Goal: Find contact information: Find contact information

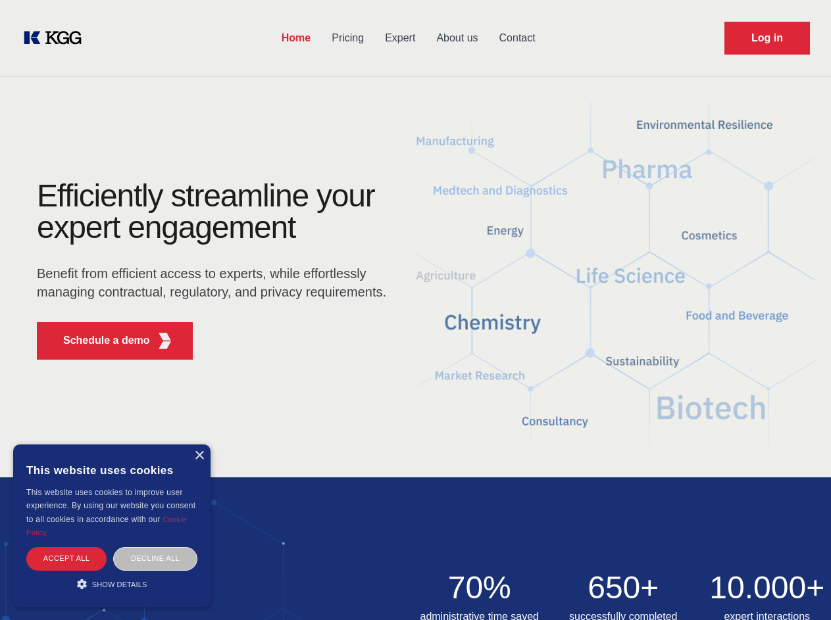
click at [415, 310] on div "Efficiently streamline your expert engagement Benefit from efficient access to …" at bounding box center [216, 275] width 400 height 190
click at [99, 341] on p "Schedule a demo" at bounding box center [106, 341] width 87 height 16
click at [199, 456] on div "× This website uses cookies This website uses cookies to improve user experienc…" at bounding box center [111, 526] width 197 height 162
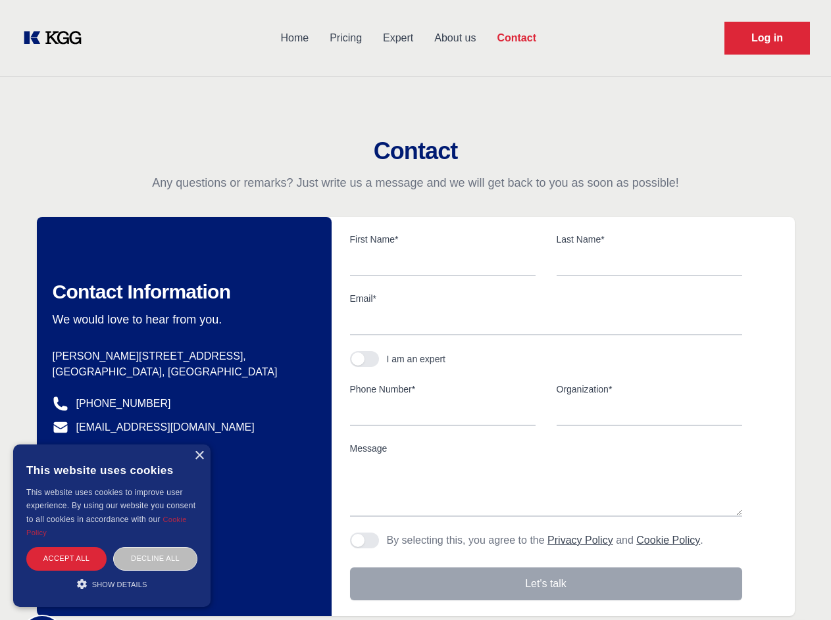
click at [66, 558] on div "Accept all" at bounding box center [66, 558] width 80 height 23
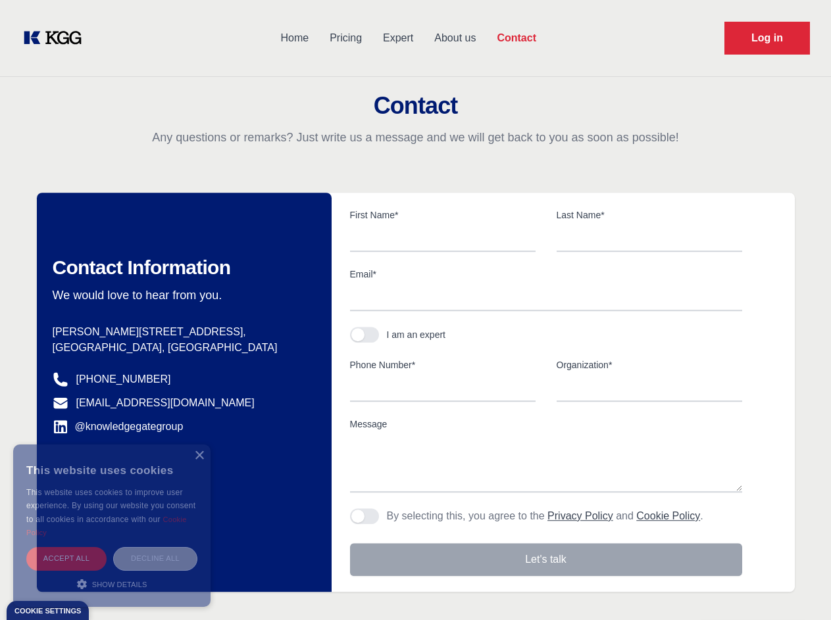
click at [155, 558] on div "Decline all" at bounding box center [155, 558] width 84 height 23
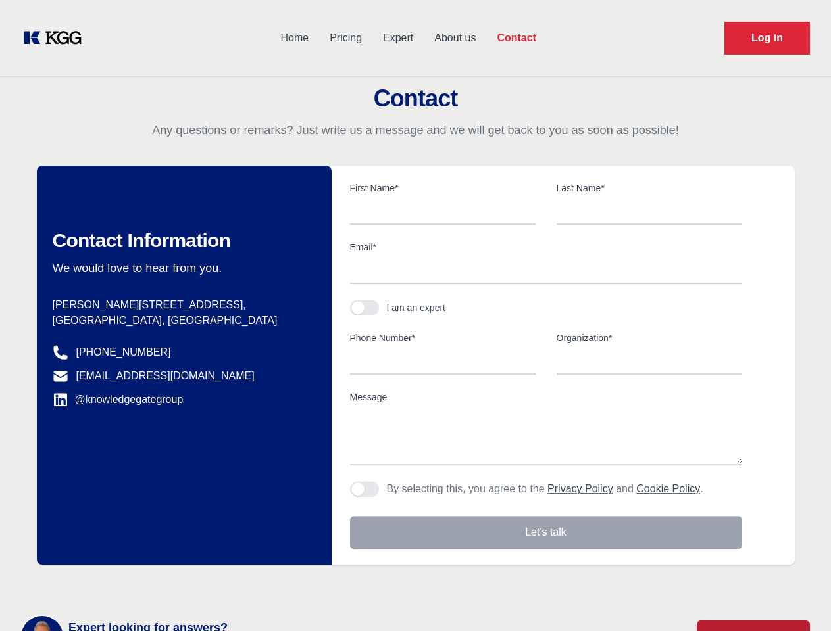
click at [112, 584] on main "Contact Any questions or remarks? Just write us a message and we will get back …" at bounding box center [415, 342] width 831 height 685
